Goal: Information Seeking & Learning: Learn about a topic

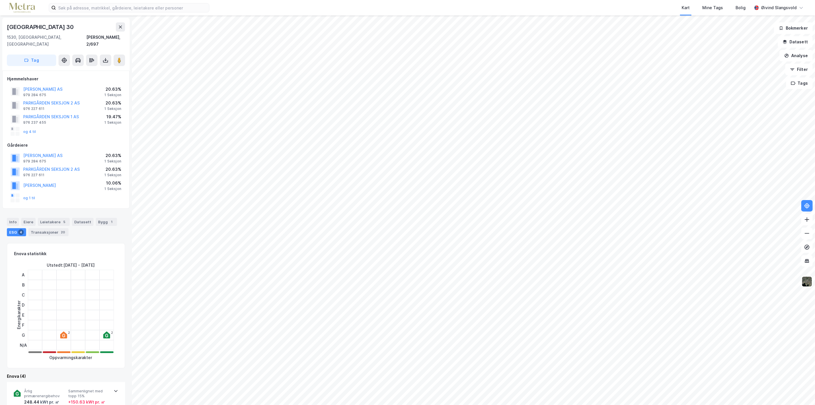
scroll to position [290, 0]
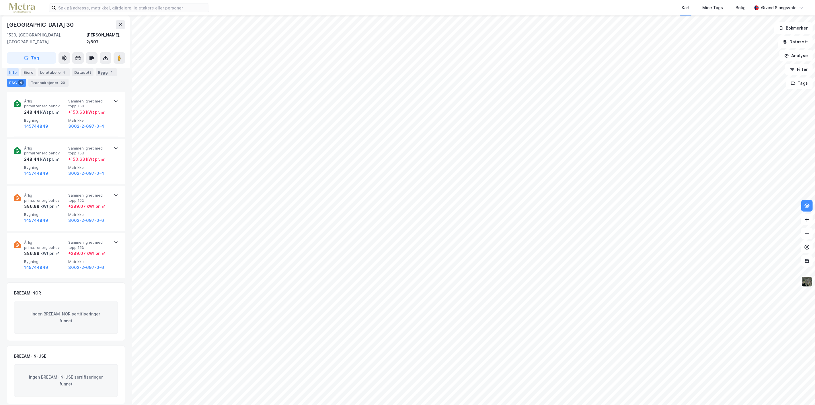
click at [13, 71] on div "Info" at bounding box center [13, 72] width 12 height 8
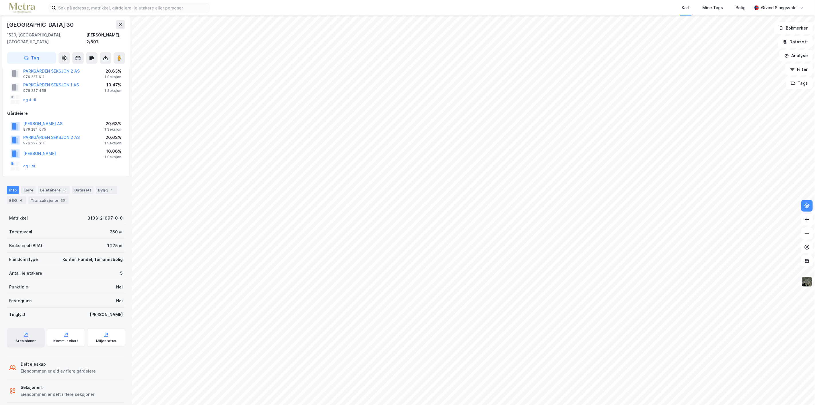
click at [20, 331] on div "Arealplaner" at bounding box center [26, 337] width 38 height 18
click at [12, 196] on div "ESG 4" at bounding box center [16, 200] width 19 height 8
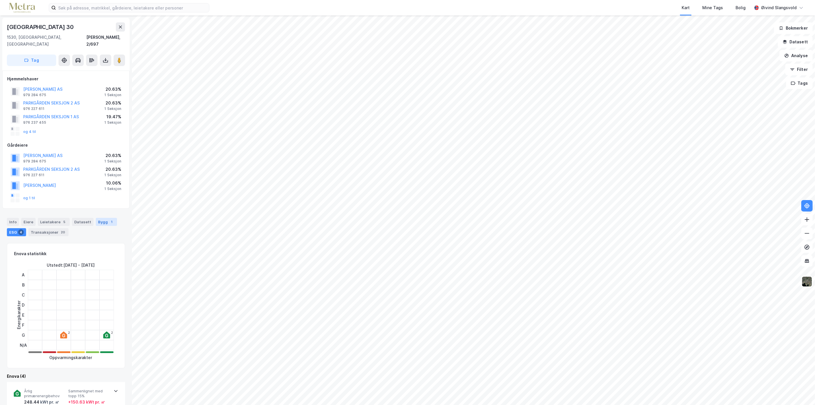
click at [100, 218] on div "Bygg 1" at bounding box center [106, 222] width 21 height 8
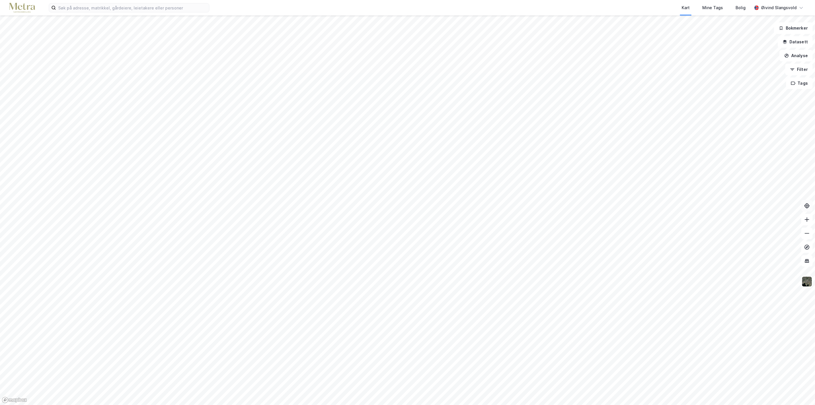
click at [808, 206] on icon at bounding box center [807, 206] width 6 height 6
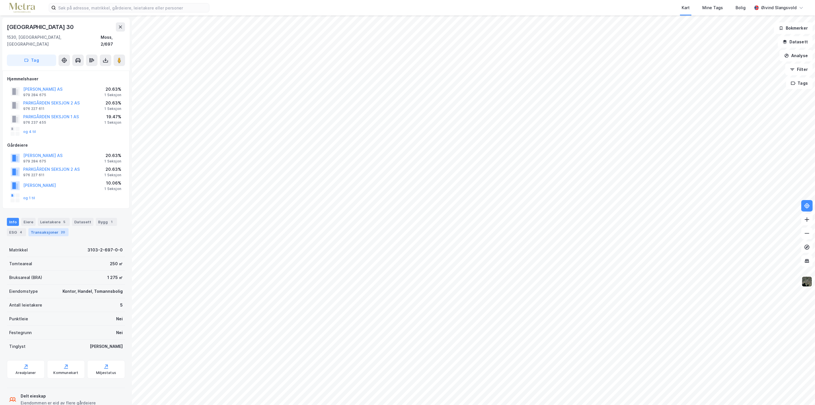
click at [45, 228] on div "Transaksjoner 20" at bounding box center [48, 232] width 40 height 8
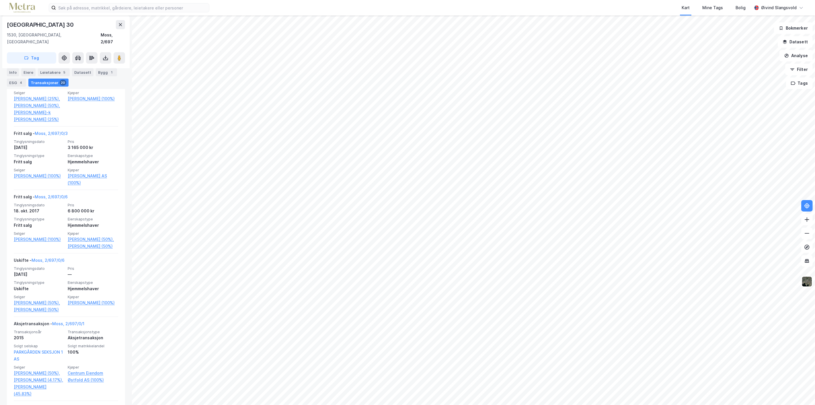
scroll to position [542, 0]
